Goal: Task Accomplishment & Management: Use online tool/utility

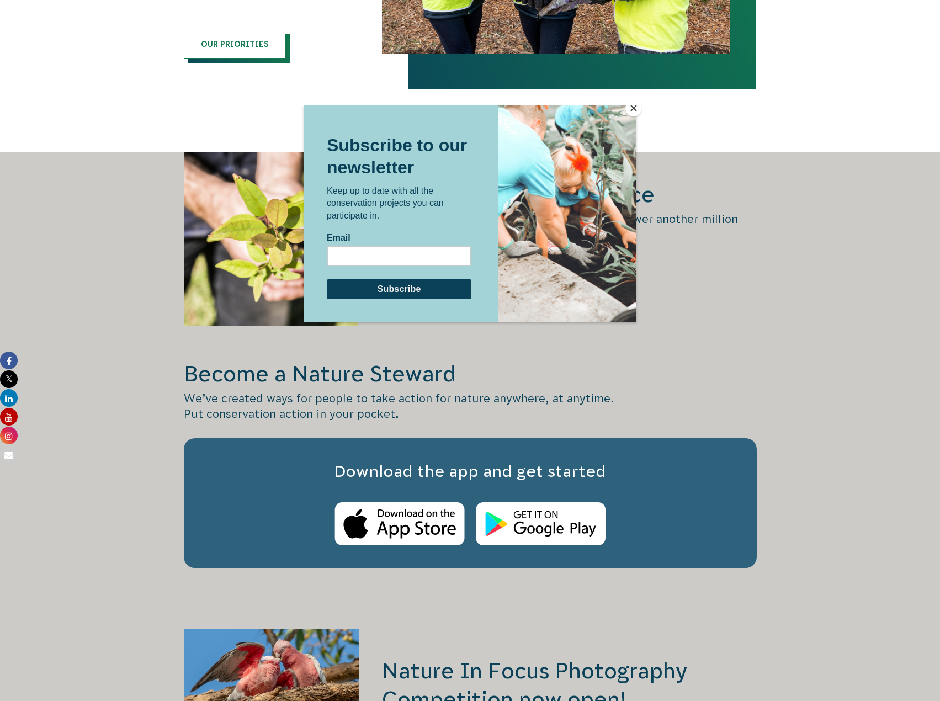
scroll to position [1380, 0]
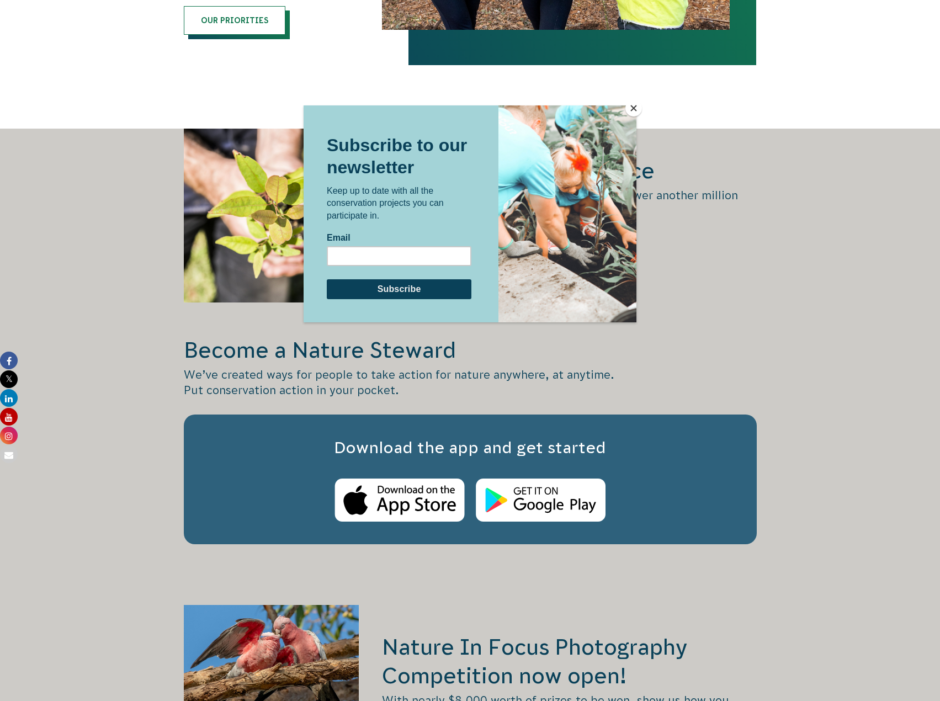
click at [849, 344] on div at bounding box center [470, 350] width 940 height 701
click at [635, 107] on button "Close" at bounding box center [634, 108] width 17 height 17
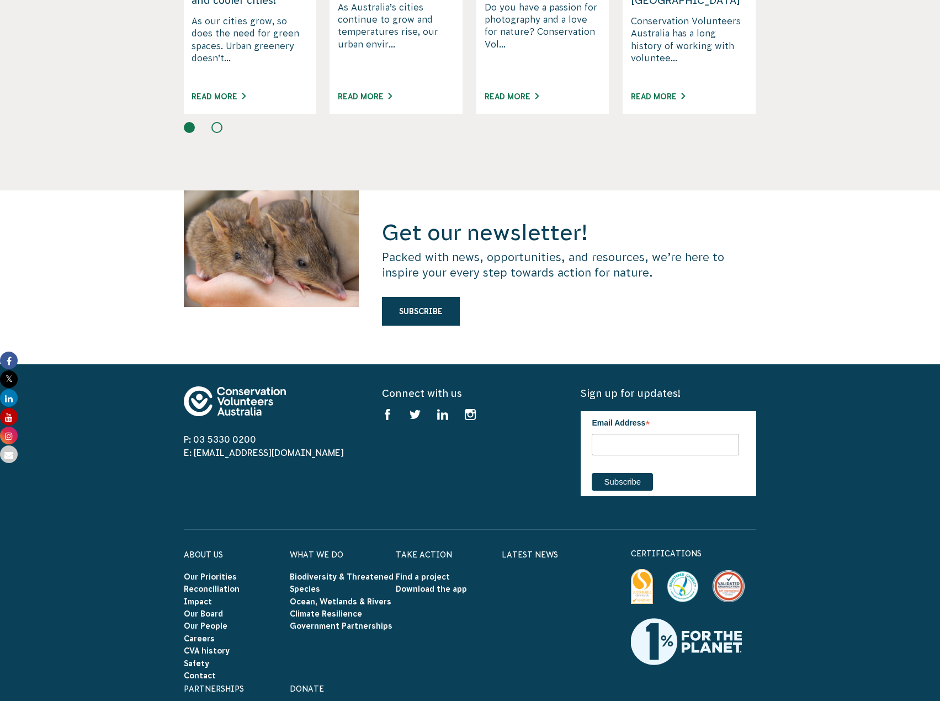
scroll to position [2871, 0]
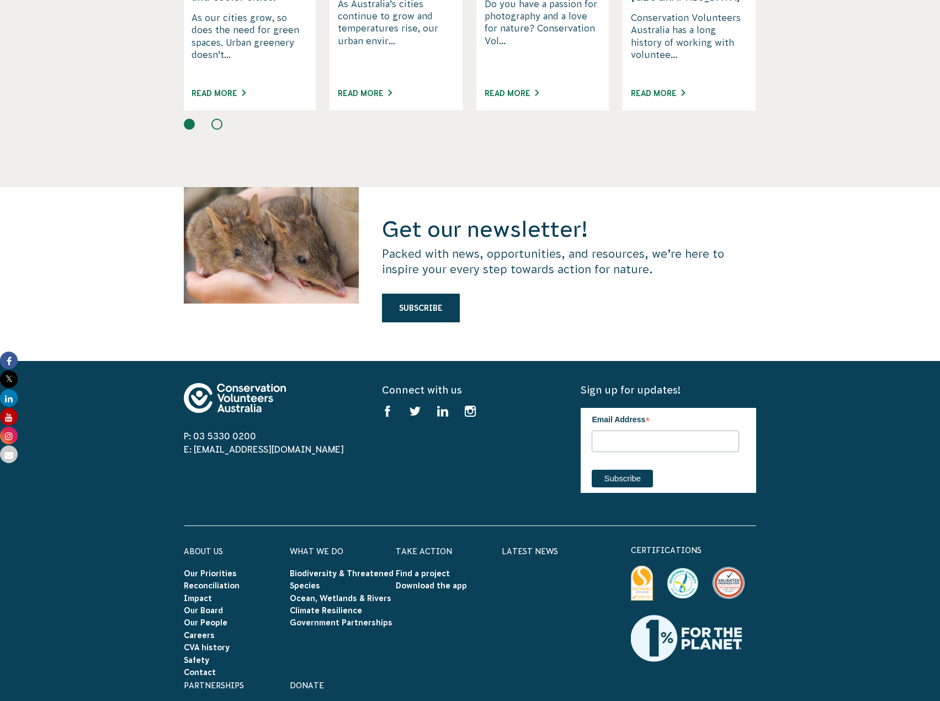
click at [438, 567] on li "Find a project" at bounding box center [449, 573] width 106 height 12
click at [439, 569] on link "Find a project" at bounding box center [423, 573] width 54 height 9
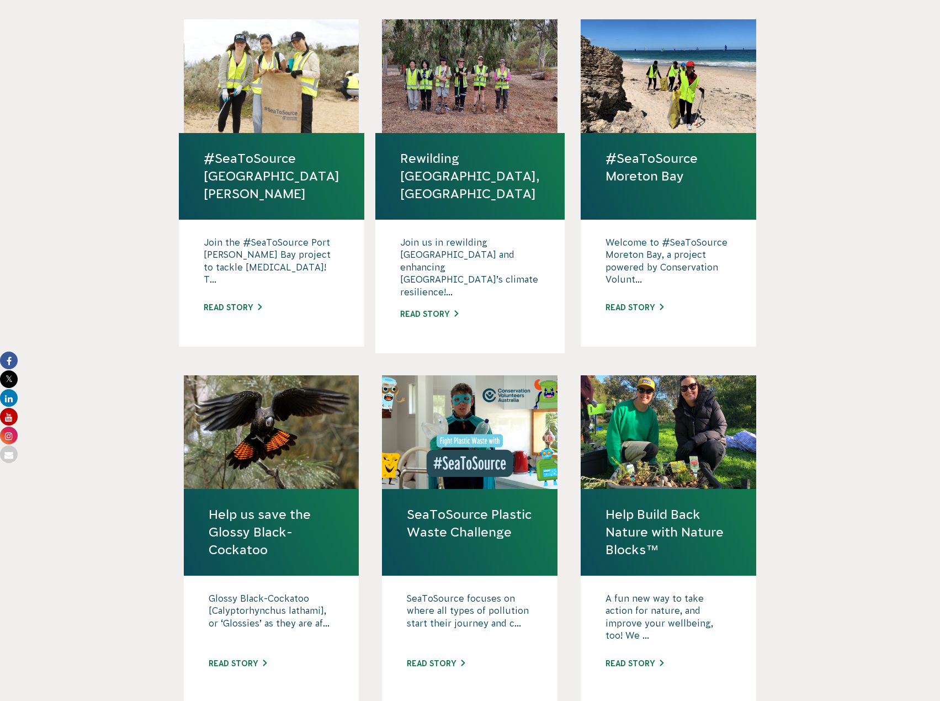
scroll to position [718, 0]
